Goal: Information Seeking & Learning: Learn about a topic

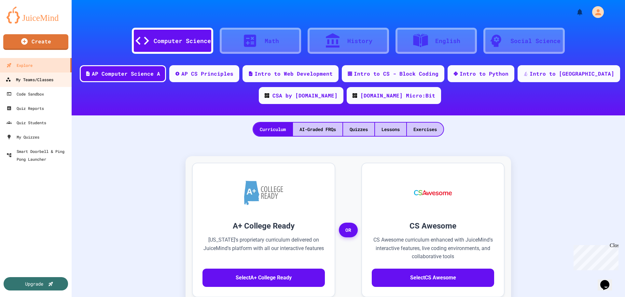
click at [52, 82] on div "My Teams/Classes" at bounding box center [30, 80] width 48 height 8
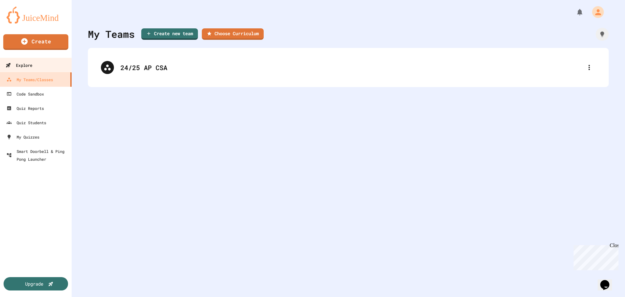
click at [51, 69] on link "Explore" at bounding box center [36, 65] width 74 height 15
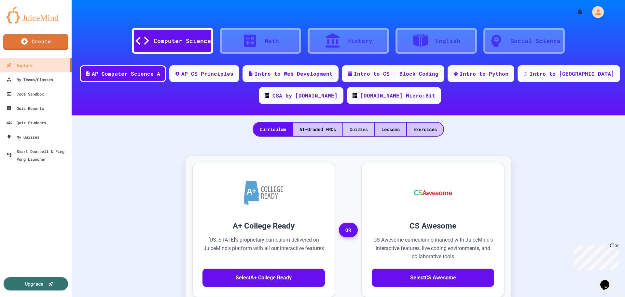
click at [357, 127] on div "Quizzes" at bounding box center [358, 128] width 31 height 13
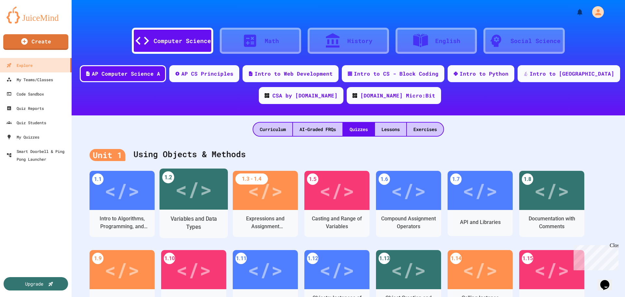
click at [203, 224] on div "Variables and Data Types" at bounding box center [194, 223] width 58 height 16
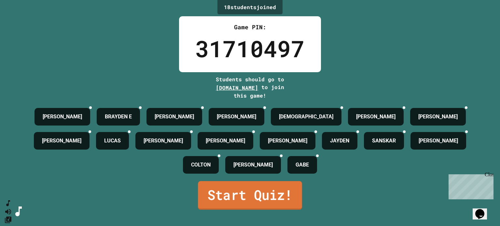
click at [265, 202] on link "Start Quiz!" at bounding box center [250, 195] width 104 height 29
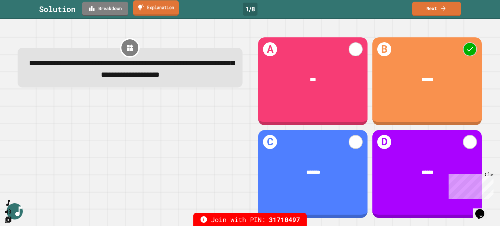
click at [166, 11] on link "Explanation" at bounding box center [156, 7] width 46 height 15
click at [118, 9] on link "Breakdown" at bounding box center [105, 9] width 46 height 15
click at [432, 7] on link "Next" at bounding box center [437, 8] width 48 height 15
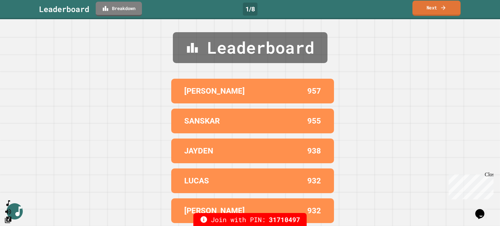
click at [432, 7] on link "Next" at bounding box center [437, 8] width 48 height 15
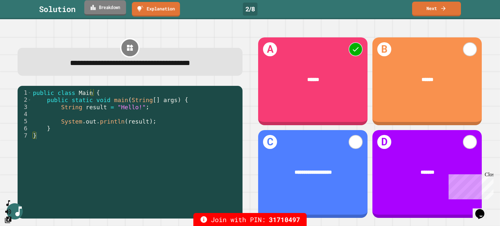
click at [116, 8] on link "Breakdown" at bounding box center [105, 7] width 42 height 15
click at [431, 13] on link "Next" at bounding box center [436, 8] width 47 height 15
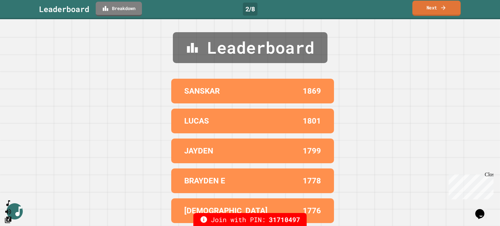
click at [431, 13] on link "Next" at bounding box center [437, 8] width 48 height 15
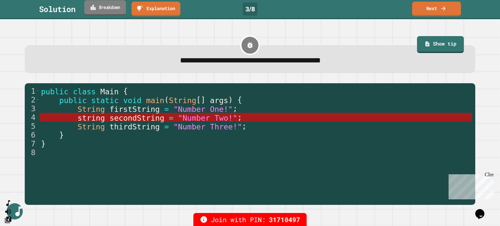
click at [114, 10] on link "Breakdown" at bounding box center [105, 7] width 42 height 15
click at [444, 8] on icon at bounding box center [443, 7] width 6 height 7
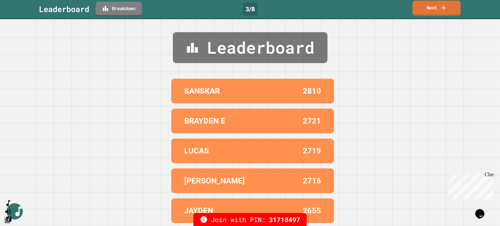
click at [444, 9] on icon at bounding box center [443, 7] width 7 height 7
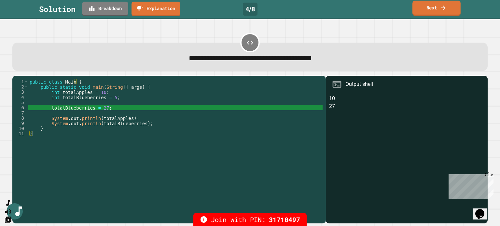
click at [437, 5] on link "Next" at bounding box center [437, 8] width 48 height 15
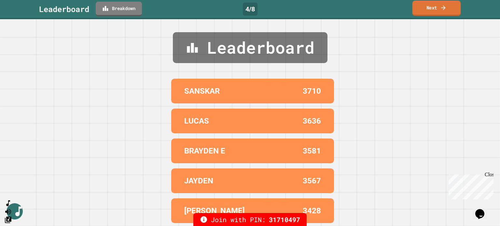
click at [436, 6] on link "Next" at bounding box center [437, 8] width 49 height 15
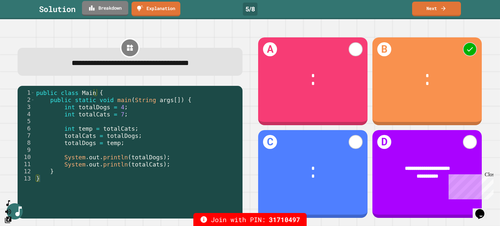
click at [122, 12] on link "Breakdown" at bounding box center [105, 8] width 46 height 15
click at [425, 11] on link "Next" at bounding box center [437, 8] width 48 height 15
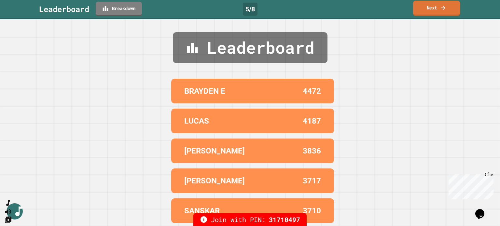
click at [454, 10] on link "Next" at bounding box center [436, 8] width 47 height 15
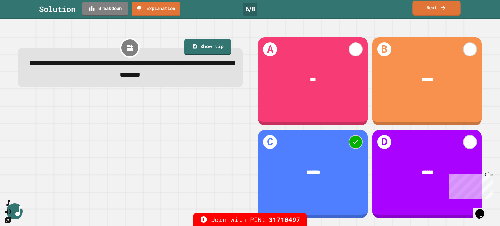
click at [441, 6] on icon at bounding box center [443, 7] width 7 height 7
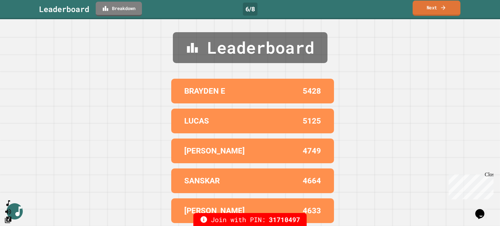
click at [435, 5] on link "Next" at bounding box center [437, 8] width 48 height 15
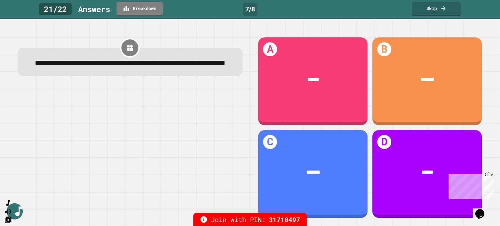
click at [370, 35] on div "B *******" at bounding box center [427, 81] width 114 height 93
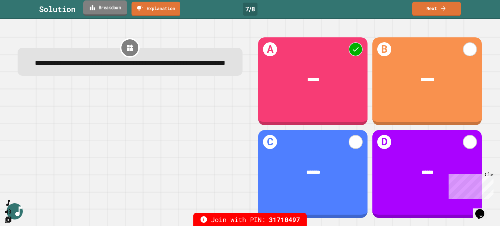
click at [90, 5] on icon at bounding box center [93, 7] width 6 height 7
click at [437, 13] on link "Next" at bounding box center [436, 8] width 49 height 15
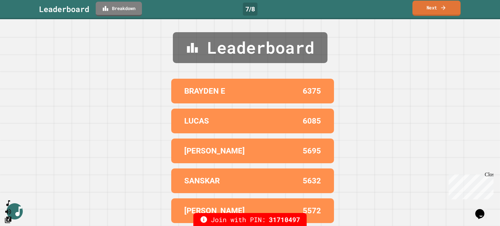
click at [438, 10] on link "Next" at bounding box center [437, 8] width 48 height 15
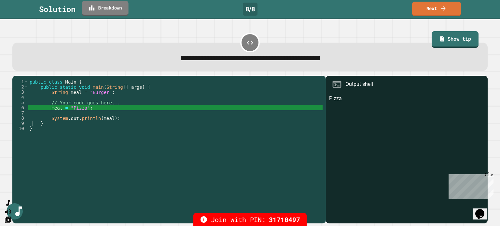
click at [104, 14] on link "Breakdown" at bounding box center [105, 8] width 47 height 15
click at [422, 5] on link "Next" at bounding box center [436, 8] width 49 height 15
